Goal: Navigation & Orientation: Find specific page/section

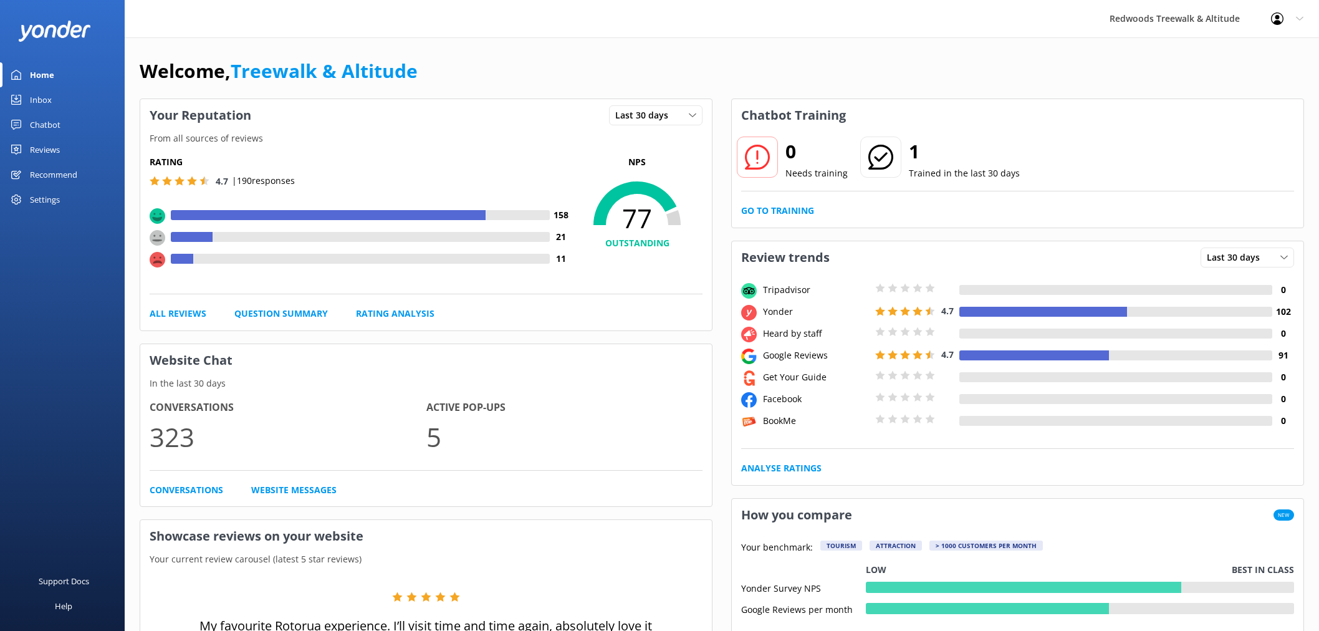
click at [28, 151] on link "Reviews" at bounding box center [62, 149] width 125 height 25
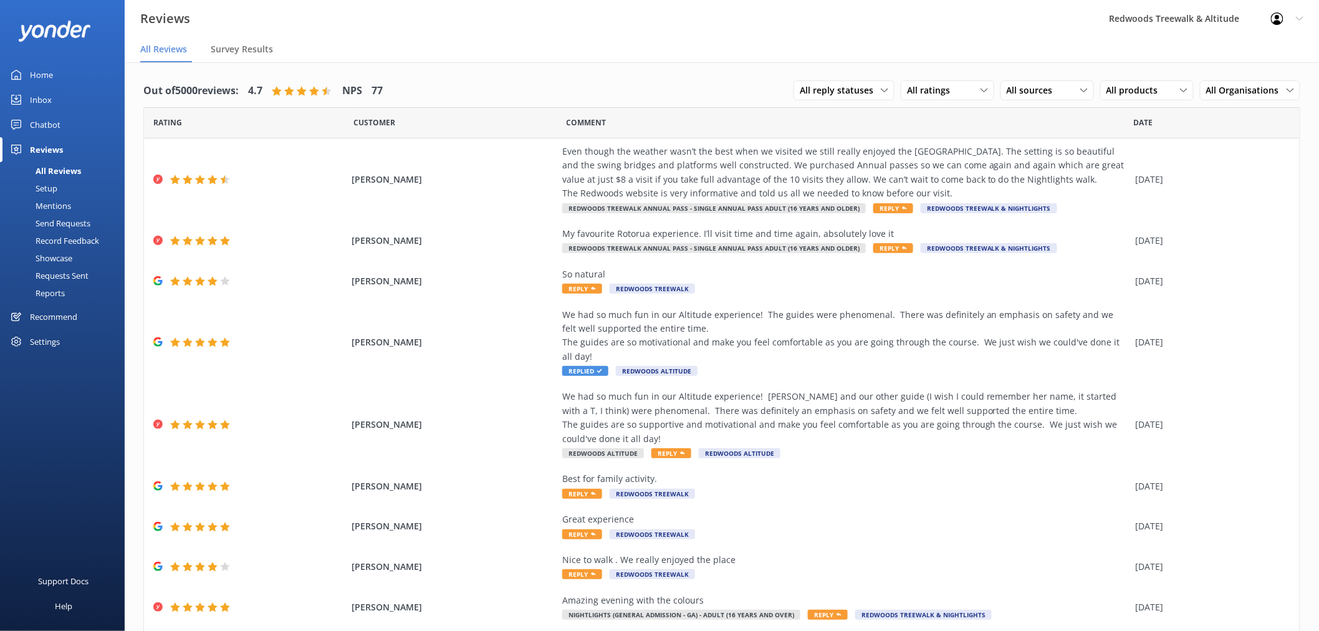
click at [50, 69] on div "Home" at bounding box center [41, 74] width 23 height 25
